Goal: Task Accomplishment & Management: Complete application form

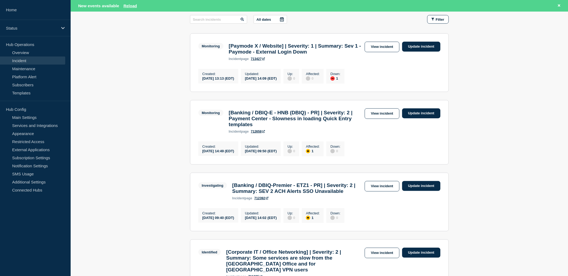
scroll to position [90, 0]
click at [373, 115] on link "View incident" at bounding box center [382, 113] width 35 height 11
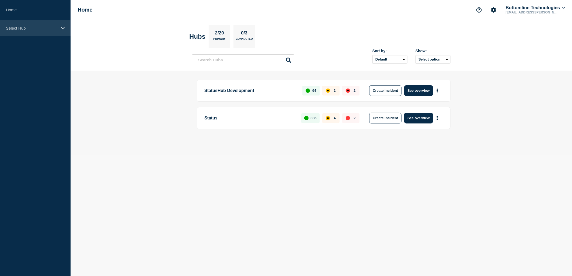
click at [33, 28] on p "Select Hub" at bounding box center [32, 28] width 52 height 5
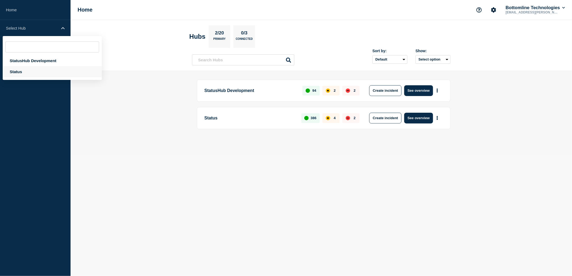
click at [29, 72] on div "Status" at bounding box center [52, 71] width 99 height 11
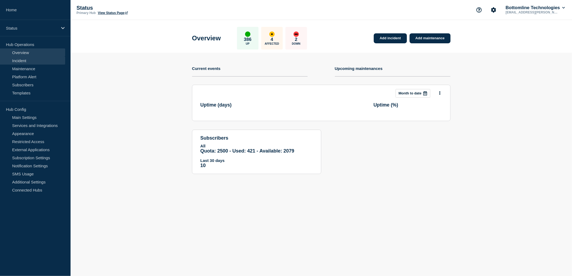
click at [26, 59] on link "Incident" at bounding box center [32, 61] width 65 height 8
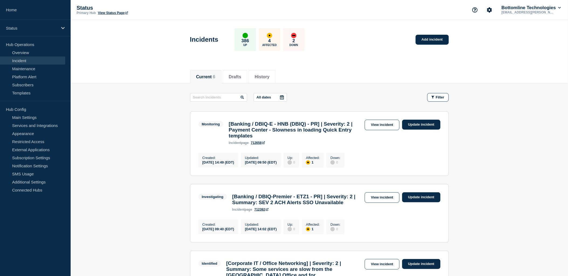
click at [379, 129] on link "View incident" at bounding box center [382, 125] width 35 height 11
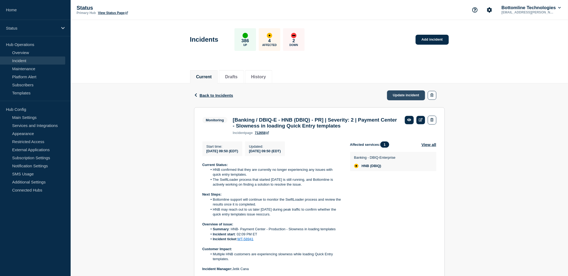
click at [410, 96] on link "Update incident" at bounding box center [406, 96] width 38 height 10
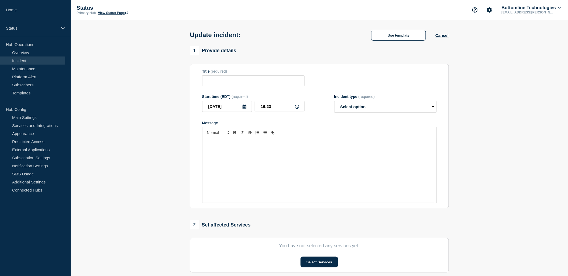
type input "[Banking / DBIQ-E - HNB (DBIQ) - PR] | Severity: 2 | Payment Center - Slowness …"
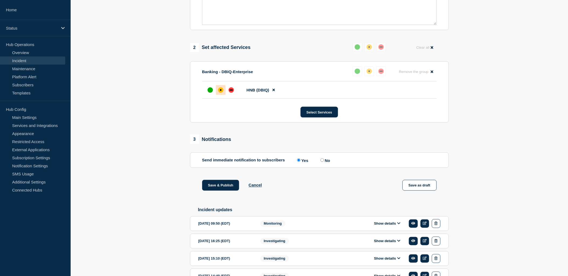
scroll to position [232, 0]
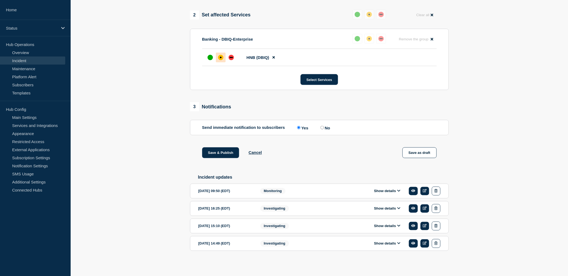
click at [398, 193] on icon at bounding box center [398, 191] width 3 height 4
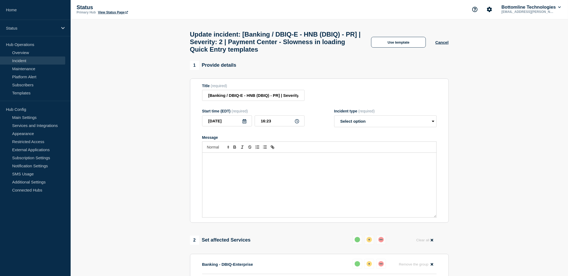
scroll to position [0, 0]
click at [402, 48] on button "Use template" at bounding box center [398, 42] width 55 height 11
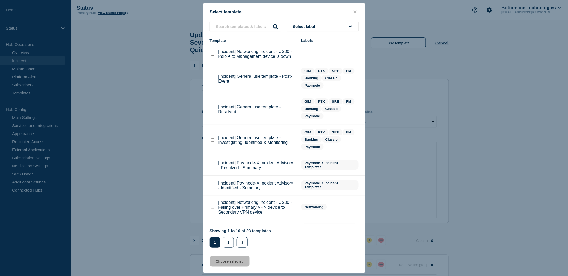
click at [246, 22] on div "Select template Select label Template Labels [Incident] Networking Incident - U…" at bounding box center [284, 138] width 162 height 271
click at [247, 23] on input "text" at bounding box center [246, 26] width 72 height 11
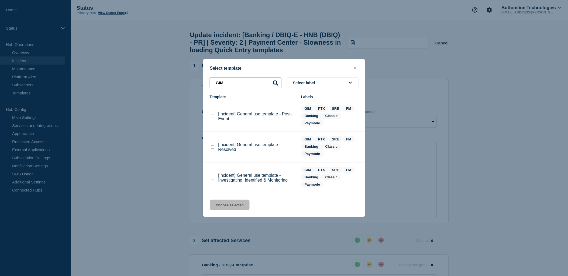
type input "GIM"
click at [211, 148] on checkbox"] "[Incident] General use template - Resolved checkbox" at bounding box center [213, 148] width 4 height 4
checkbox checkbox"] "true"
click at [234, 206] on button "Choose selected" at bounding box center [230, 205] width 40 height 11
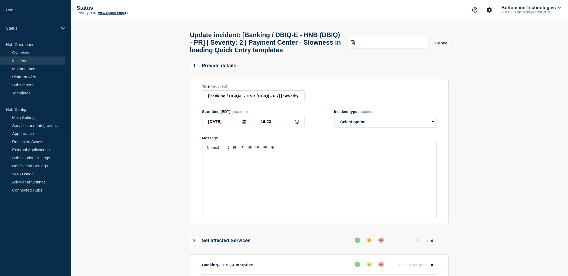
select select "resolved"
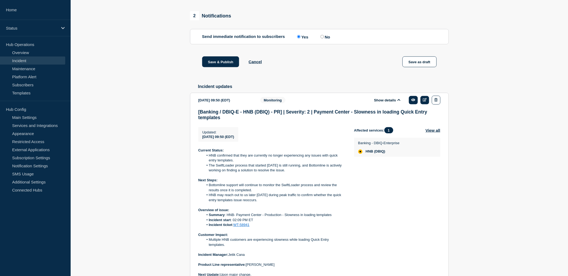
scroll to position [239, 0]
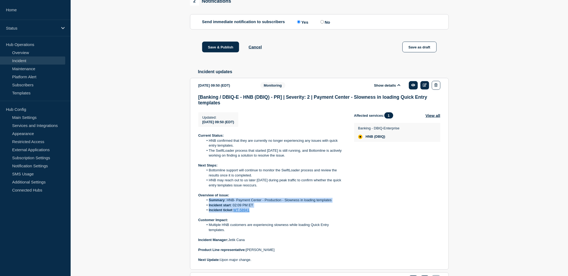
drag, startPoint x: 255, startPoint y: 227, endPoint x: 209, endPoint y: 217, distance: 46.8
click at [209, 213] on ol "Summary : HNB- Payment Center - Production - Slowness in loading templates Inci…" at bounding box center [271, 205] width 147 height 15
copy ol "Summary : HNB- Payment Center - Production - Slowness in loading templates Inci…"
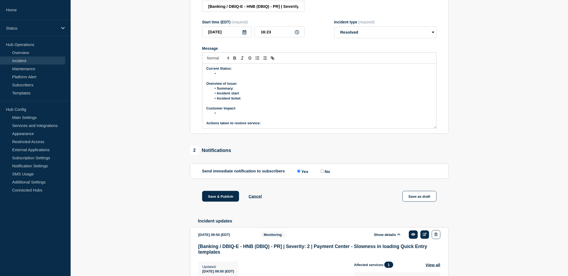
scroll to position [0, 0]
drag, startPoint x: 250, startPoint y: 118, endPoint x: 216, endPoint y: 105, distance: 36.3
click at [216, 105] on div "Current Status: Overview of issue: Summary : Incident start : Incident ticket :…" at bounding box center [319, 96] width 234 height 65
click at [286, 117] on li "Message" at bounding box center [322, 114] width 221 height 5
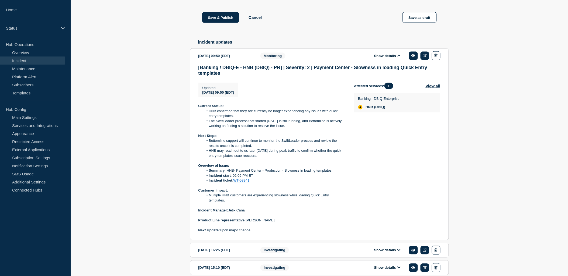
scroll to position [269, 0]
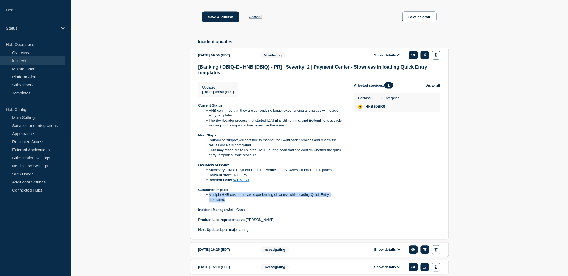
drag, startPoint x: 226, startPoint y: 216, endPoint x: 210, endPoint y: 210, distance: 17.3
click at [210, 203] on li "Multiple HNB customers are experiencing slowness while loading Quick Entry temp…" at bounding box center [274, 198] width 142 height 10
copy li "Multiple HNB customers are experiencing slowness while loading Quick Entry temp…"
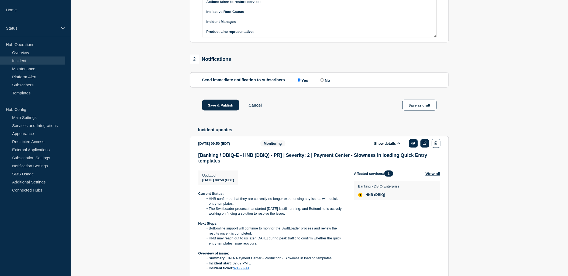
scroll to position [120, 0]
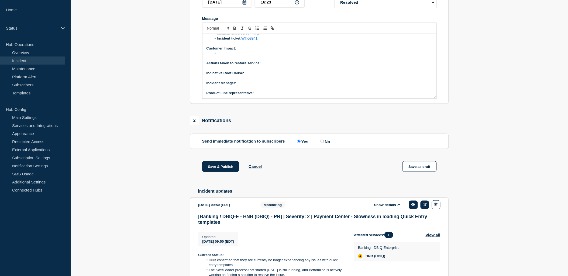
click at [231, 56] on li "Message" at bounding box center [322, 53] width 221 height 5
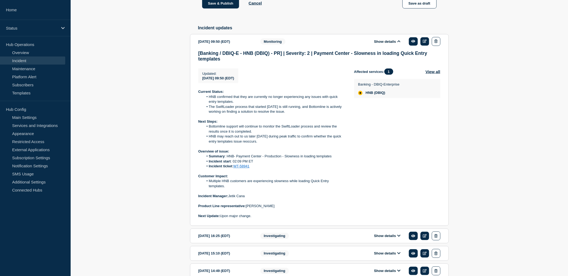
scroll to position [326, 0]
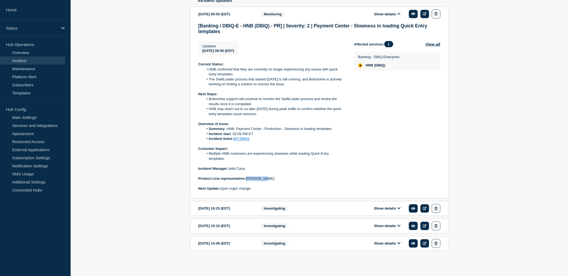
drag, startPoint x: 266, startPoint y: 179, endPoint x: 247, endPoint y: 181, distance: 19.0
click at [247, 181] on p "Product Line representative: [PERSON_NAME]" at bounding box center [271, 179] width 147 height 5
copy p "[PERSON_NAME]"
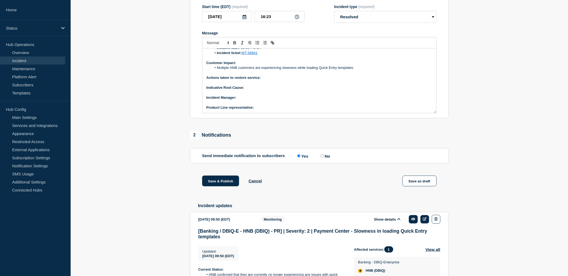
scroll to position [57, 0]
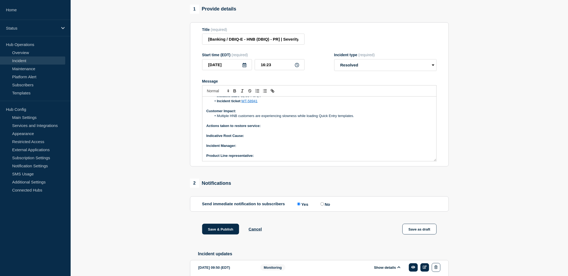
click at [270, 158] on p "Product Line representative:" at bounding box center [319, 156] width 226 height 5
click at [245, 148] on p "﻿Incident Manager:" at bounding box center [319, 146] width 226 height 5
drag, startPoint x: 235, startPoint y: 104, endPoint x: 240, endPoint y: 105, distance: 5.2
click at [236, 94] on icon "Toggle bold text" at bounding box center [234, 91] width 5 height 5
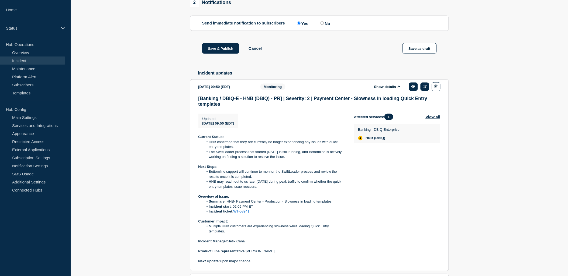
scroll to position [239, 0]
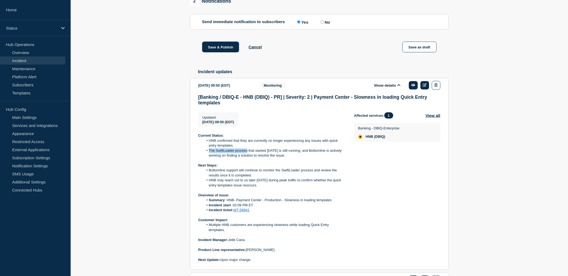
drag, startPoint x: 223, startPoint y: 168, endPoint x: 247, endPoint y: 168, distance: 24.3
click at [247, 159] on li "The SwiftLoader process that started [DATE] is still running, and Bottomline is…" at bounding box center [274, 154] width 142 height 10
copy li "The SwiftLoader process"
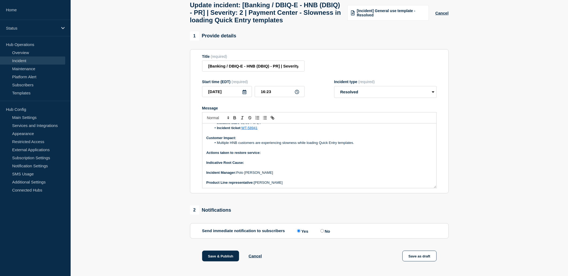
scroll to position [1, 0]
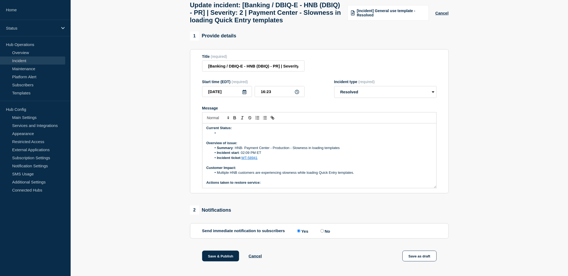
click at [230, 136] on li "Message" at bounding box center [322, 133] width 221 height 5
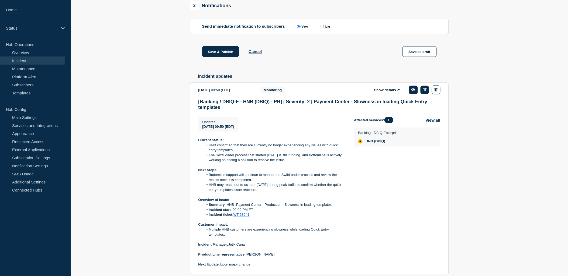
scroll to position [239, 0]
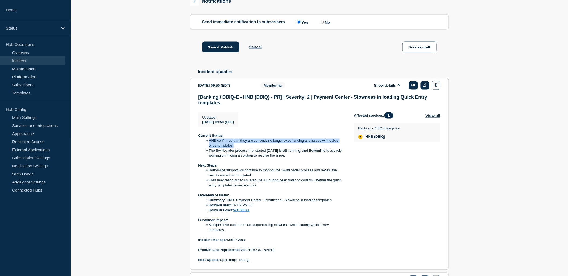
drag, startPoint x: 209, startPoint y: 155, endPoint x: 235, endPoint y: 161, distance: 27.2
click at [235, 149] on li "HNB confirmed that they are currently no longer experiencing any issues with qu…" at bounding box center [274, 144] width 142 height 10
copy li "HNB confirmed that they are currently no longer experiencing any issues with qu…"
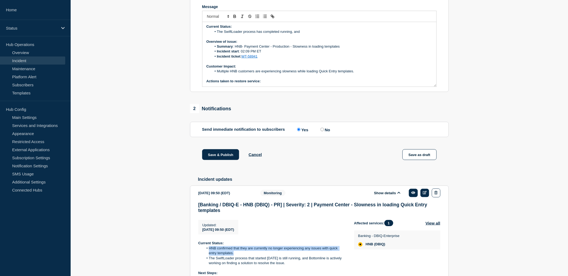
scroll to position [60, 0]
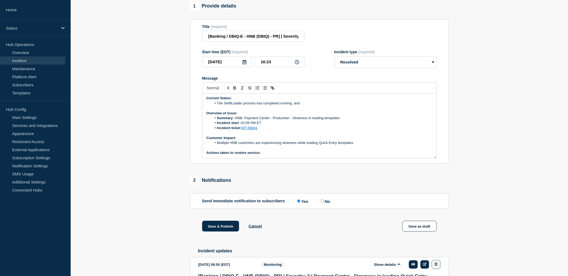
click at [315, 106] on li "The SwiftLoader process has completed running, and" at bounding box center [322, 103] width 221 height 5
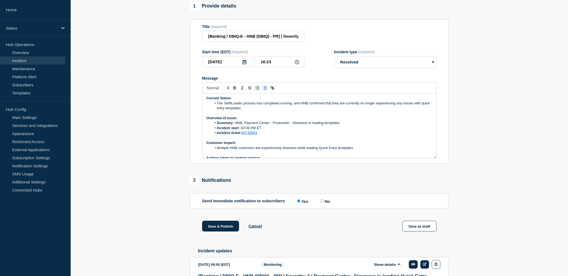
click at [310, 111] on li "The SwiftLoader process has completed running, and HNB confirmed that they are …" at bounding box center [322, 106] width 221 height 10
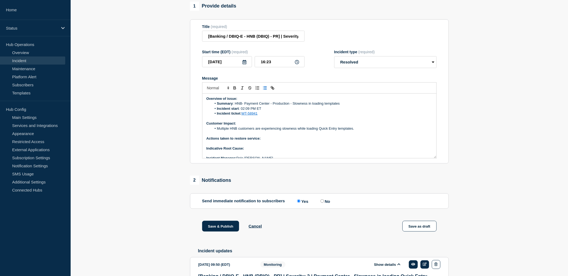
scroll to position [31, 0]
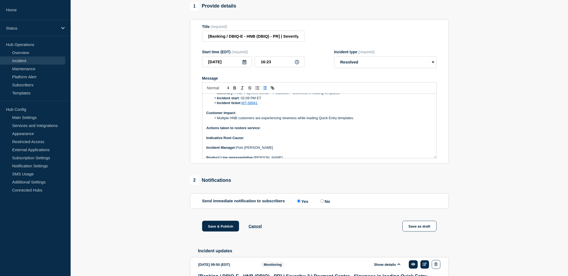
click at [268, 131] on p "Actions taken to restore service:" at bounding box center [319, 128] width 226 height 5
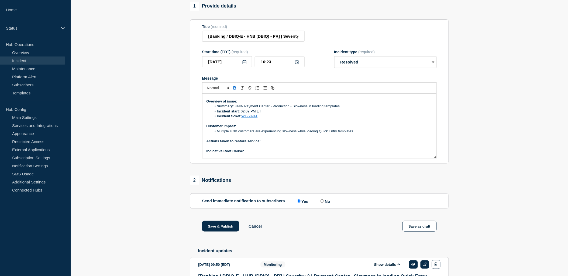
scroll to position [0, 0]
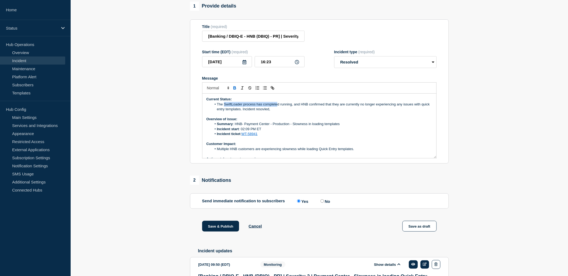
copy li "SwiftLoader process has complete"
drag, startPoint x: 224, startPoint y: 119, endPoint x: 278, endPoint y: 120, distance: 54.7
click at [278, 112] on li "The SwiftLoader process has completed running, and HNB confirmed that they are …" at bounding box center [322, 107] width 221 height 10
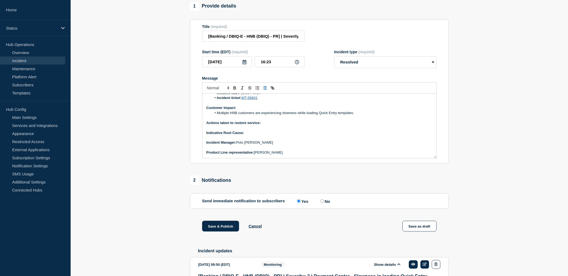
click at [260, 136] on p "Indicative Root Cause:" at bounding box center [319, 133] width 226 height 5
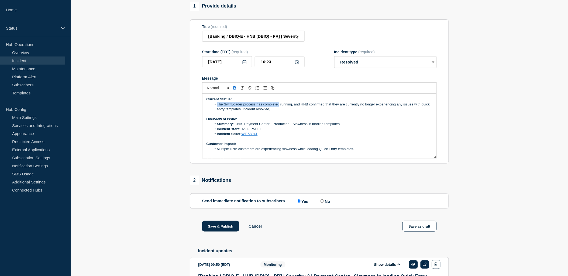
copy li "The SwiftLoader process has completed"
drag, startPoint x: 217, startPoint y: 118, endPoint x: 279, endPoint y: 137, distance: 64.8
click at [279, 112] on li "The SwiftLoader process has completed running, and HNB confirmed that they are …" at bounding box center [322, 107] width 221 height 10
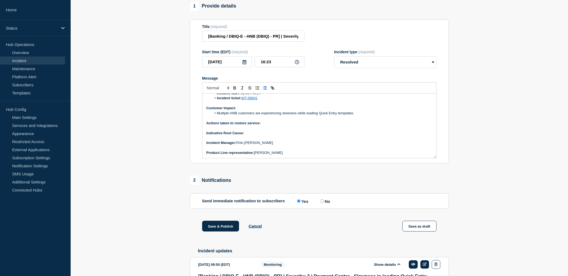
scroll to position [36, 0]
click at [274, 130] on p "Message" at bounding box center [319, 128] width 226 height 5
click at [269, 126] on p "Actions taken to restore service:" at bounding box center [319, 123] width 226 height 5
click at [263, 94] on div at bounding box center [319, 87] width 234 height 11
click at [264, 94] on div at bounding box center [319, 87] width 234 height 11
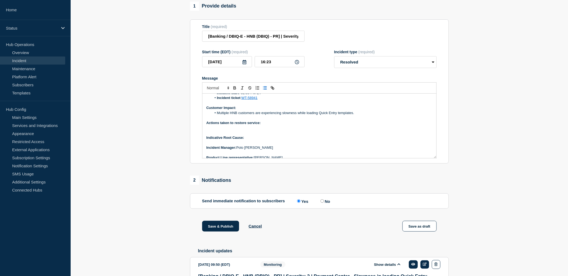
click at [264, 91] on icon "Toggle bulleted list" at bounding box center [264, 88] width 5 height 5
click at [255, 140] on p "Indicative Root Cause:" at bounding box center [319, 138] width 226 height 5
drag, startPoint x: 246, startPoint y: 151, endPoint x: 253, endPoint y: 150, distance: 7.3
click at [253, 140] on p "Indicative Root Cause: TBD" at bounding box center [319, 138] width 226 height 5
click at [235, 91] on button "Toggle bold text" at bounding box center [235, 88] width 8 height 6
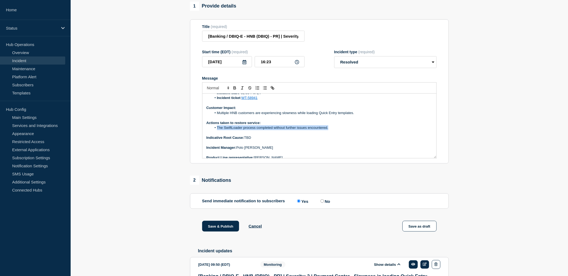
drag, startPoint x: 328, startPoint y: 141, endPoint x: 223, endPoint y: 145, distance: 105.2
click at [217, 130] on li "The SwiftLoader process completed without further issues encountered." at bounding box center [322, 128] width 221 height 5
copy li "The SwiftLoader process completed without further issues encountered."
click at [337, 136] on p "Message" at bounding box center [319, 133] width 226 height 5
drag, startPoint x: 340, startPoint y: 141, endPoint x: 216, endPoint y: 142, distance: 123.7
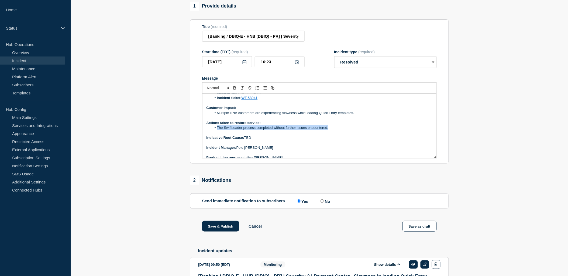
click at [216, 130] on li "The SwiftLoader process completed without further issues encountered." at bounding box center [322, 128] width 221 height 5
click at [217, 126] on p "Actions taken to restore service:" at bounding box center [319, 123] width 226 height 5
click at [216, 130] on li "he SwiftLoader process completed successfully, with no additional issues report…" at bounding box center [322, 128] width 221 height 5
click at [317, 136] on p "Message" at bounding box center [319, 133] width 226 height 5
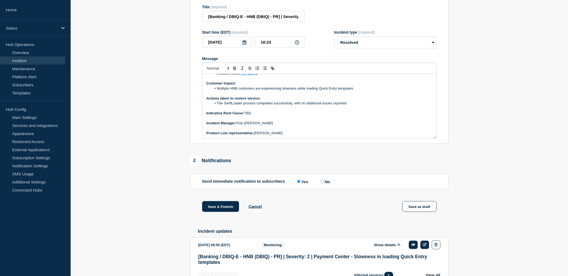
scroll to position [90, 0]
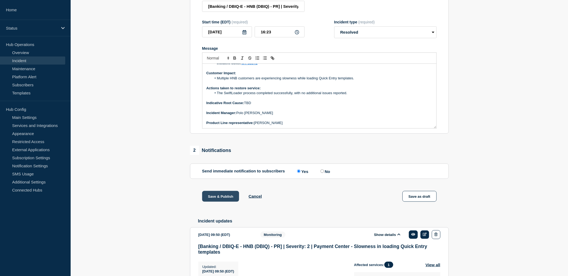
click at [213, 202] on button "Save & Publish" at bounding box center [220, 196] width 37 height 11
